Goal: Ask a question

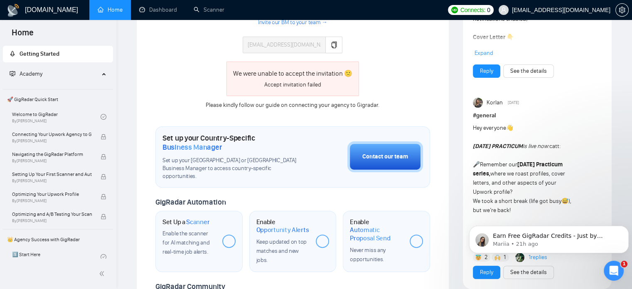
scroll to position [234, 0]
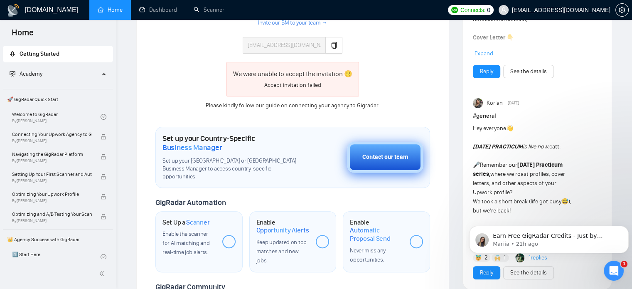
click at [387, 153] on div "Contact our team" at bounding box center [386, 157] width 46 height 9
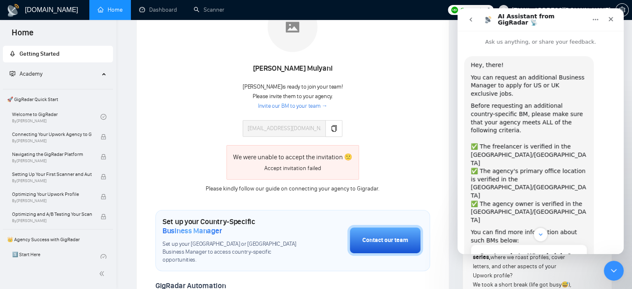
scroll to position [131, 0]
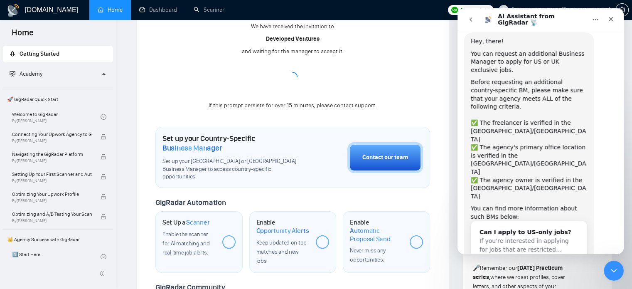
scroll to position [19, 0]
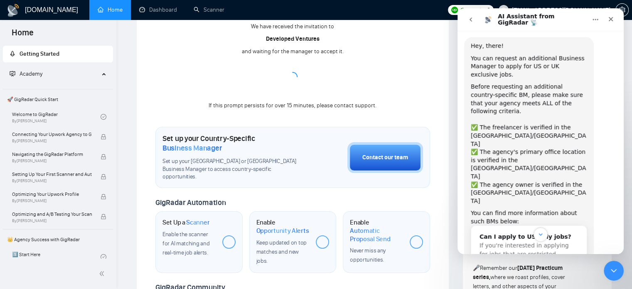
click at [491, 123] on div "✅ The freelancer is verified in the [GEOGRAPHIC_DATA]/[GEOGRAPHIC_DATA]" at bounding box center [529, 135] width 116 height 25
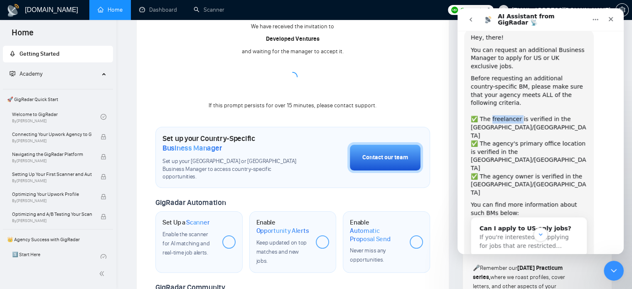
click at [491, 121] on div "Hey, there! You can request an additional Business Manager to apply for US or U…" at bounding box center [529, 145] width 116 height 223
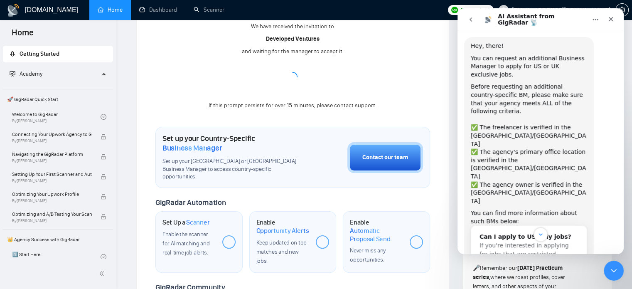
click at [501, 148] on div "✅ The agency's primary office location is verified in the [GEOGRAPHIC_DATA]/[GE…" at bounding box center [529, 164] width 116 height 32
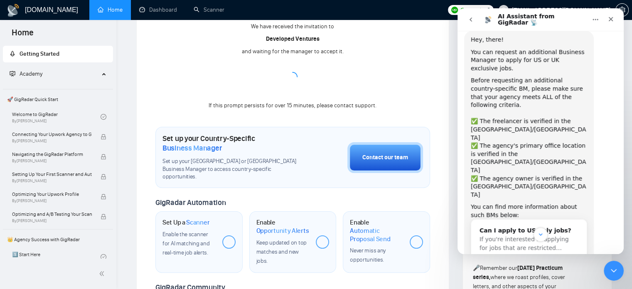
scroll to position [27, 0]
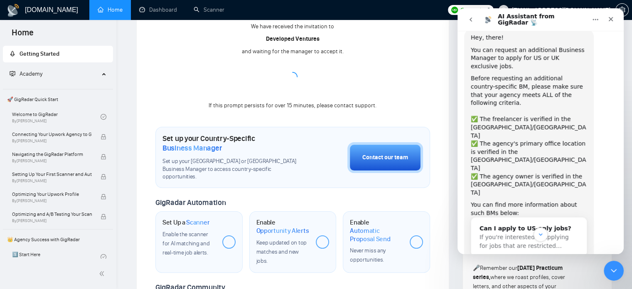
drag, startPoint x: 536, startPoint y: 123, endPoint x: 500, endPoint y: 125, distance: 36.2
click at [500, 140] on div "✅ The agency's primary office location is verified in the [GEOGRAPHIC_DATA]/[GE…" at bounding box center [529, 156] width 116 height 32
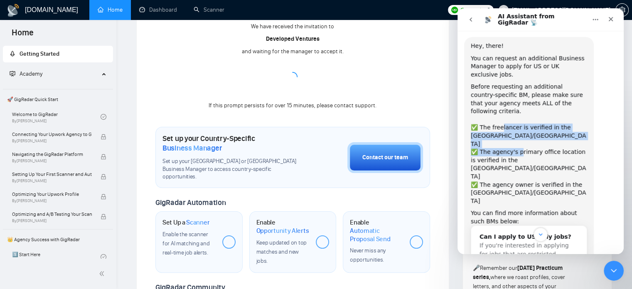
drag, startPoint x: 509, startPoint y: 123, endPoint x: 517, endPoint y: 123, distance: 8.7
click at [517, 123] on div "Hey, there! You can request an additional Business Manager to apply for US or U…" at bounding box center [529, 153] width 116 height 223
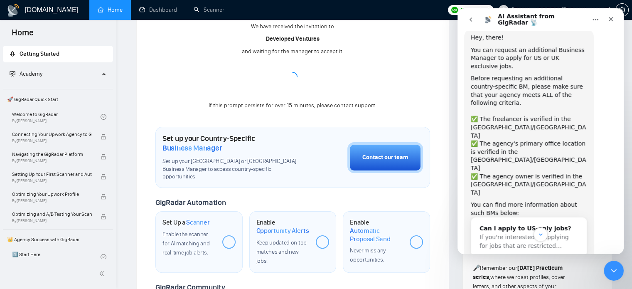
click at [509, 173] on div "✅ The agency owner is verified in the [GEOGRAPHIC_DATA]/[GEOGRAPHIC_DATA]" at bounding box center [529, 185] width 116 height 25
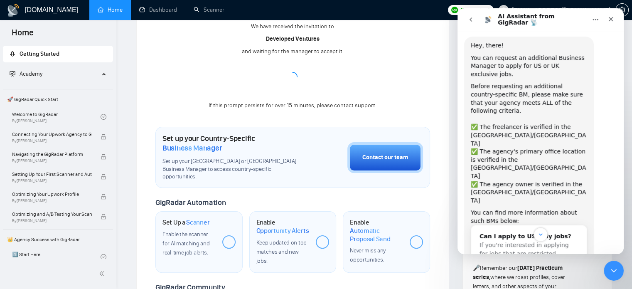
scroll to position [19, 0]
drag, startPoint x: 503, startPoint y: 143, endPoint x: 510, endPoint y: 143, distance: 7.5
click at [510, 181] on div "✅ The agency owner is verified in the [GEOGRAPHIC_DATA]/[GEOGRAPHIC_DATA]" at bounding box center [529, 193] width 116 height 25
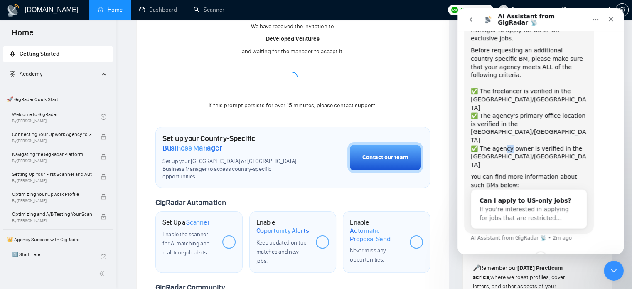
scroll to position [59, 0]
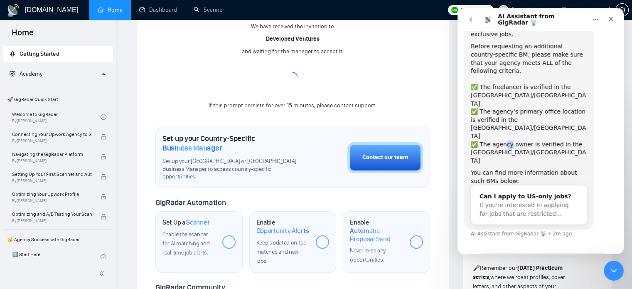
click at [506, 253] on button "Yes, I meet all of the criteria - request a new BM" at bounding box center [542, 265] width 141 height 24
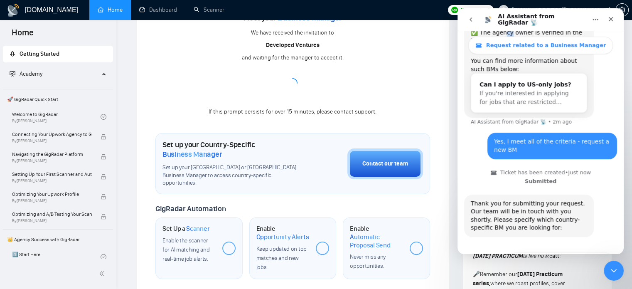
scroll to position [120, 0]
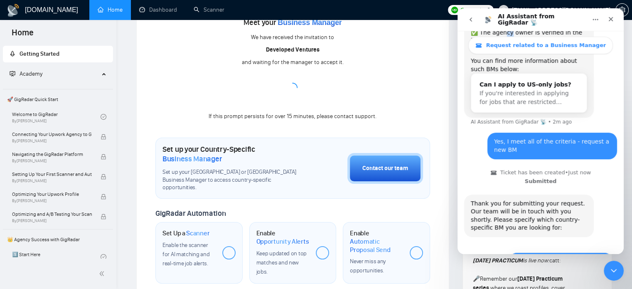
click at [555, 252] on button "🇺🇸 US-based business manager" at bounding box center [561, 260] width 104 height 17
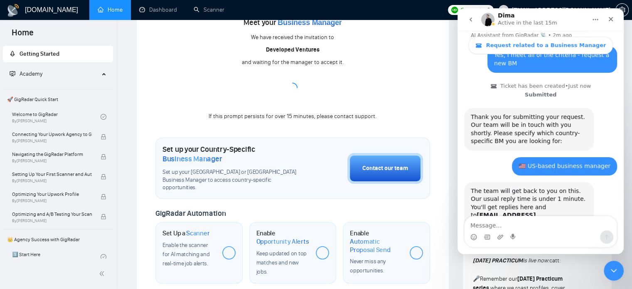
scroll to position [318, 0]
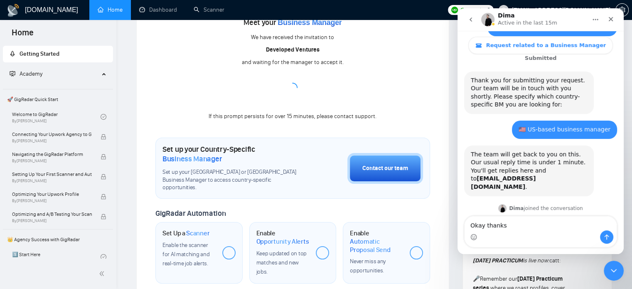
type textarea "Okay thanks!"
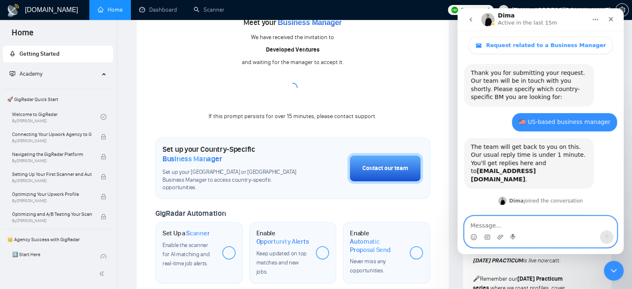
scroll to position [343, 0]
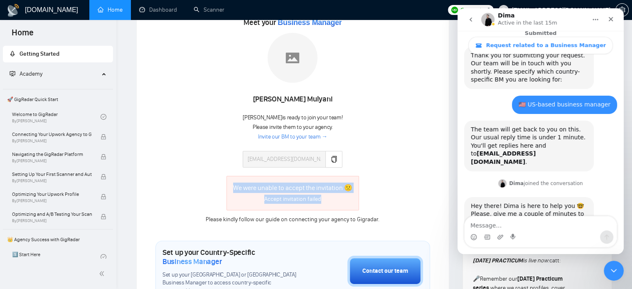
drag, startPoint x: 327, startPoint y: 201, endPoint x: 230, endPoint y: 192, distance: 96.9
click at [230, 192] on div "We were unable to accept the invitation 🙁 Accept invitation failed" at bounding box center [293, 193] width 133 height 35
copy div "We were unable to accept the invitation 🙁 Accept invitation failed"
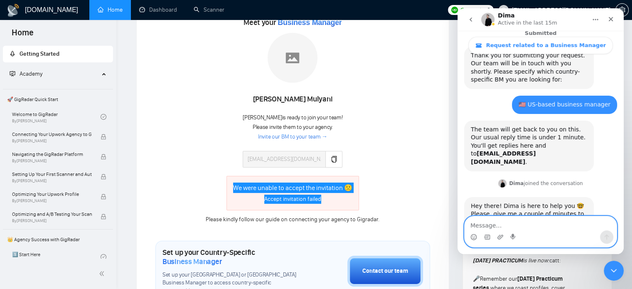
click at [505, 224] on textarea "Message…" at bounding box center [541, 223] width 152 height 14
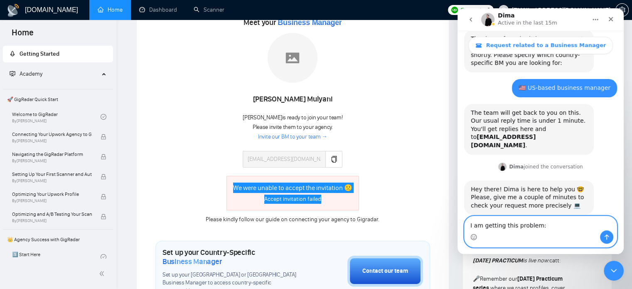
paste textarea "We were unable to accept the invitation 🙁 Accept invitation failed"
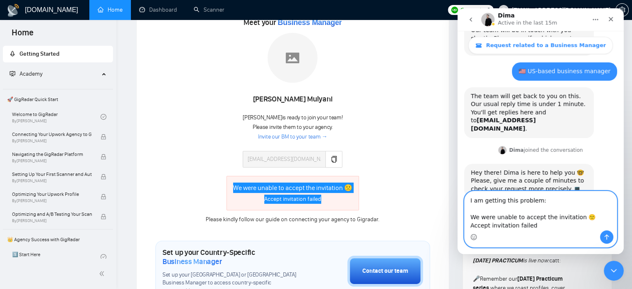
scroll to position [384, 0]
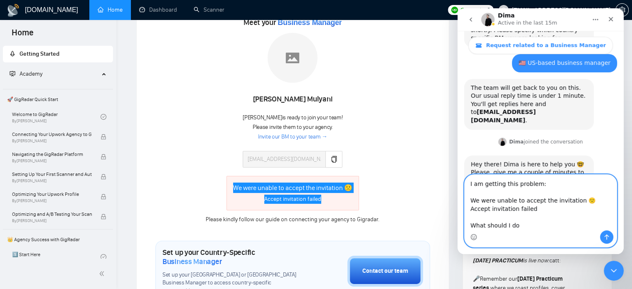
type textarea "I am getting this problem: We were unable to accept the invitation 🙁 Accept inv…"
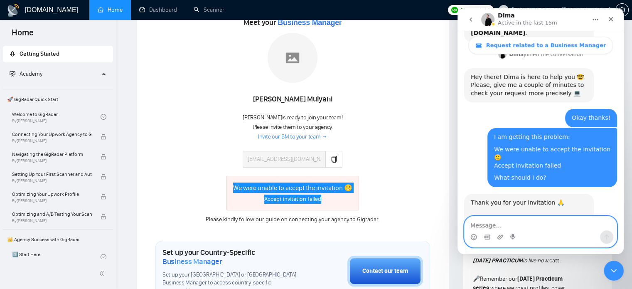
scroll to position [476, 0]
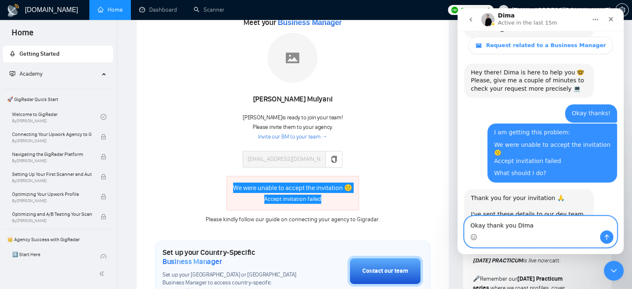
type textarea "Okay thank you DIma!"
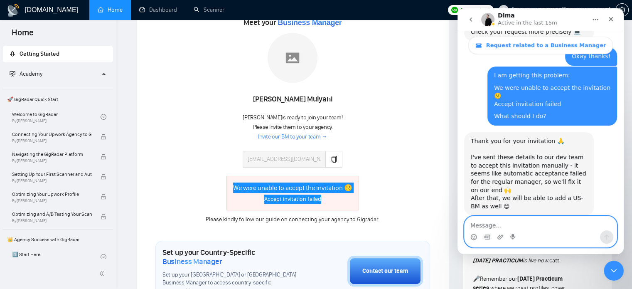
scroll to position [554, 0]
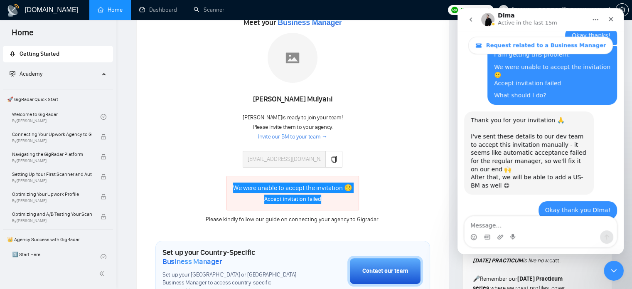
click at [495, 226] on div "No worries, kindly apologize for the inconvenience 😭 Dima • 6m ago" at bounding box center [540, 242] width 153 height 33
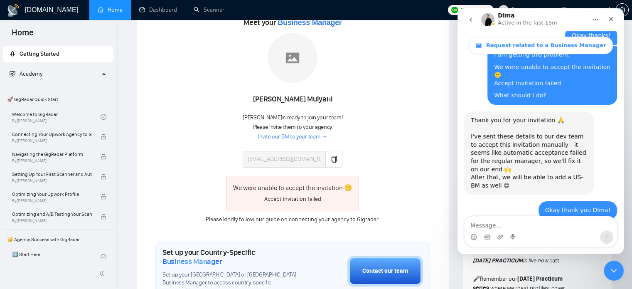
click at [421, 161] on div "Meet your Business Manager Santy Mulyani Santy is ready to join your team! Plea…" at bounding box center [293, 120] width 275 height 208
